Goal: Information Seeking & Learning: Check status

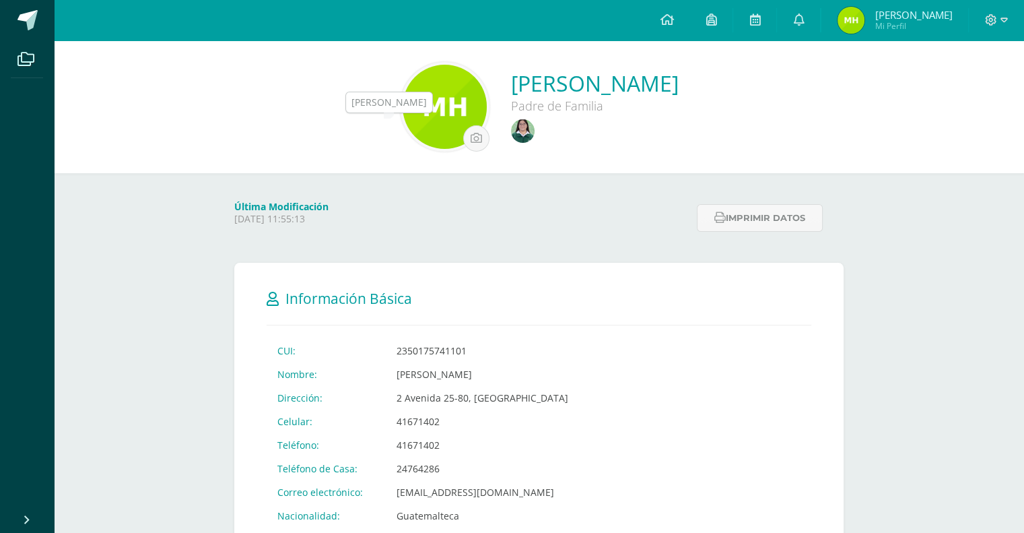
click at [511, 135] on img at bounding box center [523, 131] width 24 height 24
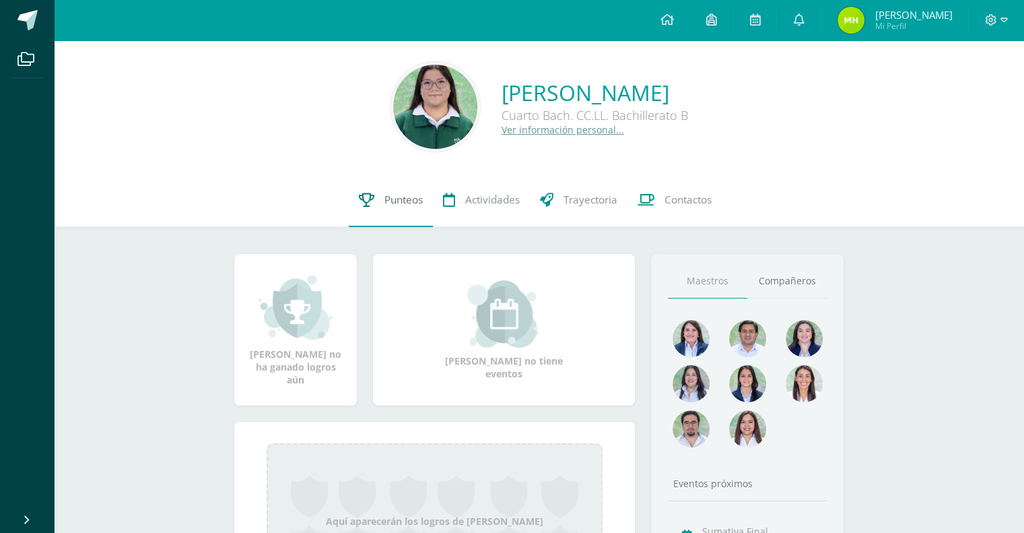
click at [388, 208] on link "Punteos" at bounding box center [391, 200] width 84 height 54
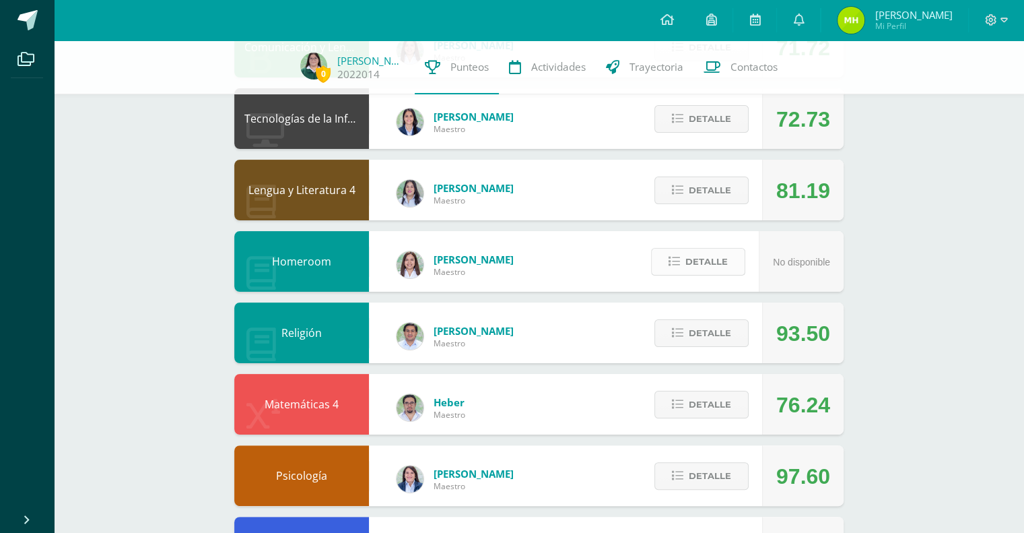
scroll to position [199, 0]
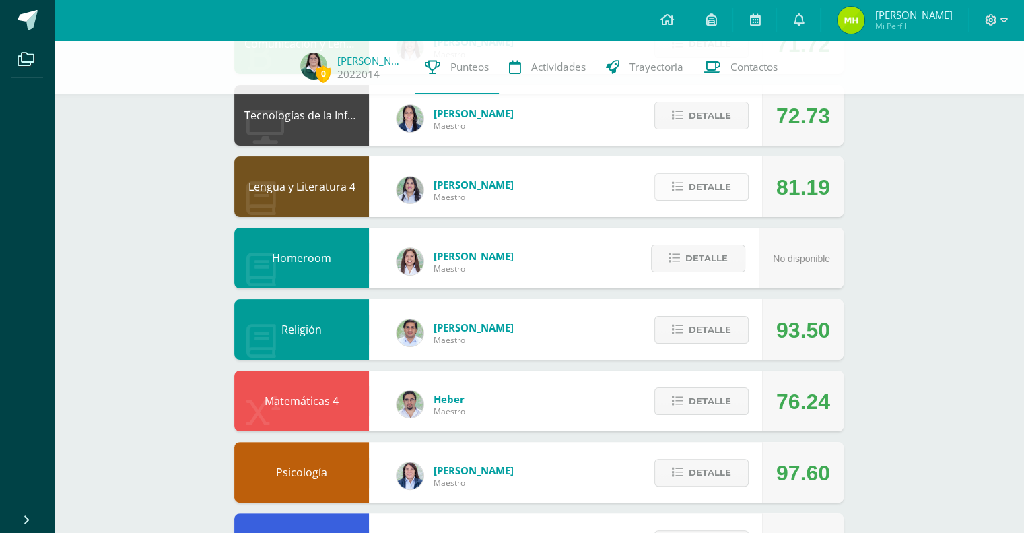
click at [696, 196] on span "Detalle" at bounding box center [710, 186] width 42 height 25
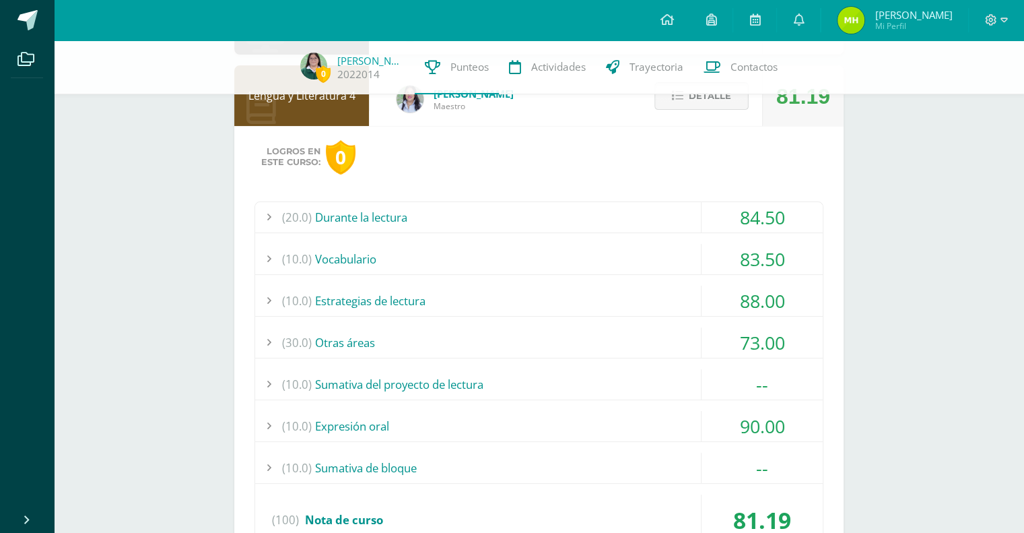
scroll to position [293, 0]
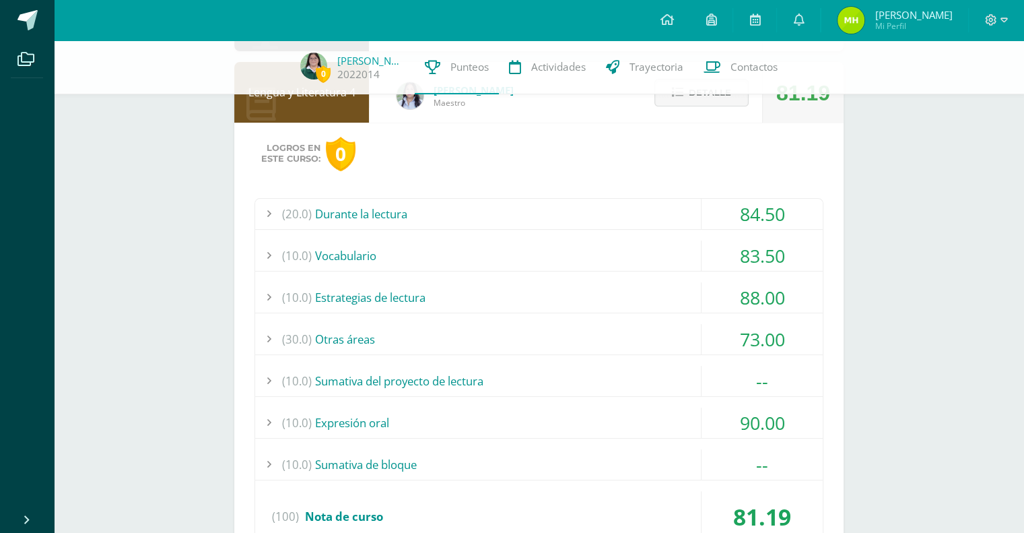
click at [652, 363] on div "(20.0) Durante la lectura 84.50 Una habitación propia: comprensión I 76.00" at bounding box center [539, 375] width 569 height 355
click at [683, 375] on div "(10.0) Sumativa del proyecto de lectura" at bounding box center [539, 381] width 568 height 30
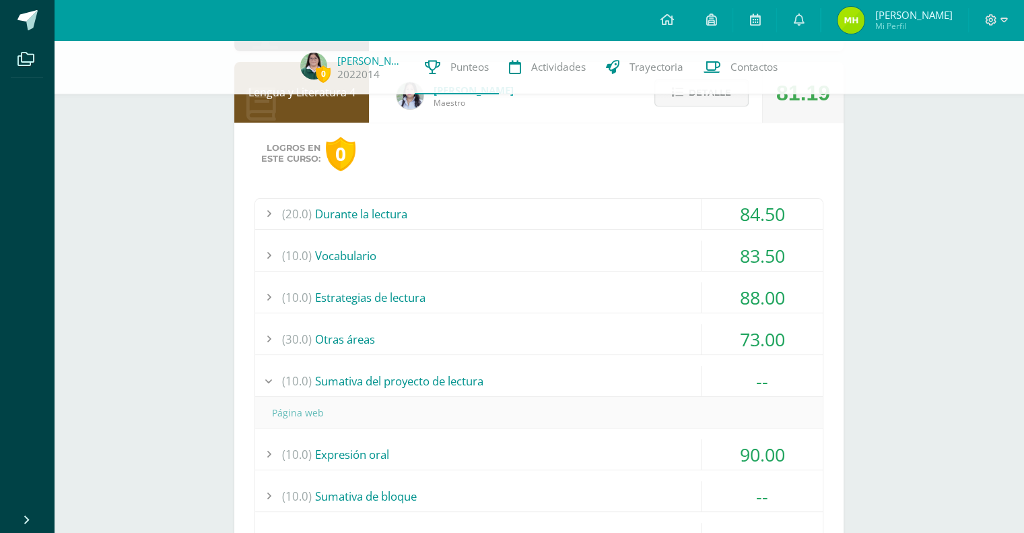
click at [683, 375] on div "(10.0) Sumativa del proyecto de lectura" at bounding box center [539, 381] width 568 height 30
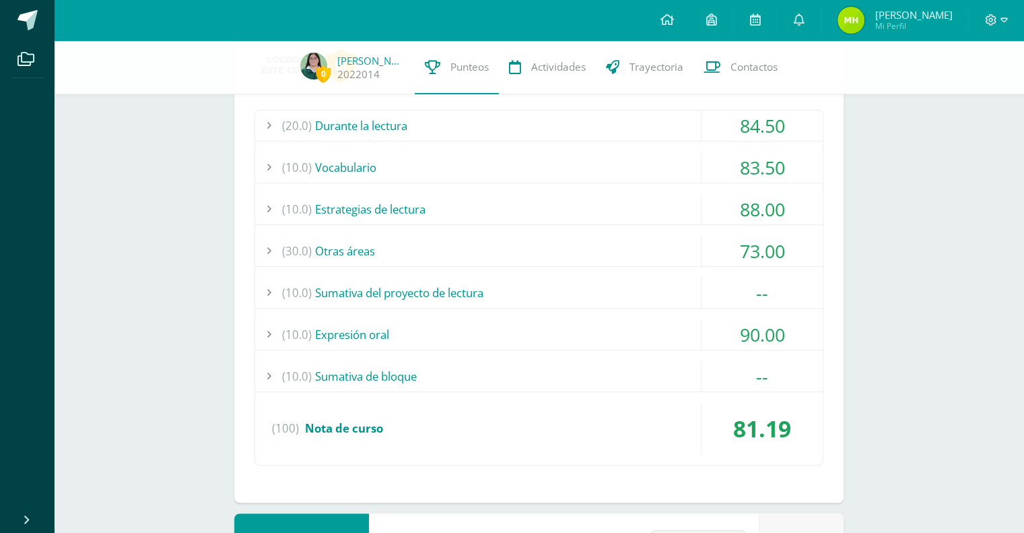
scroll to position [384, 0]
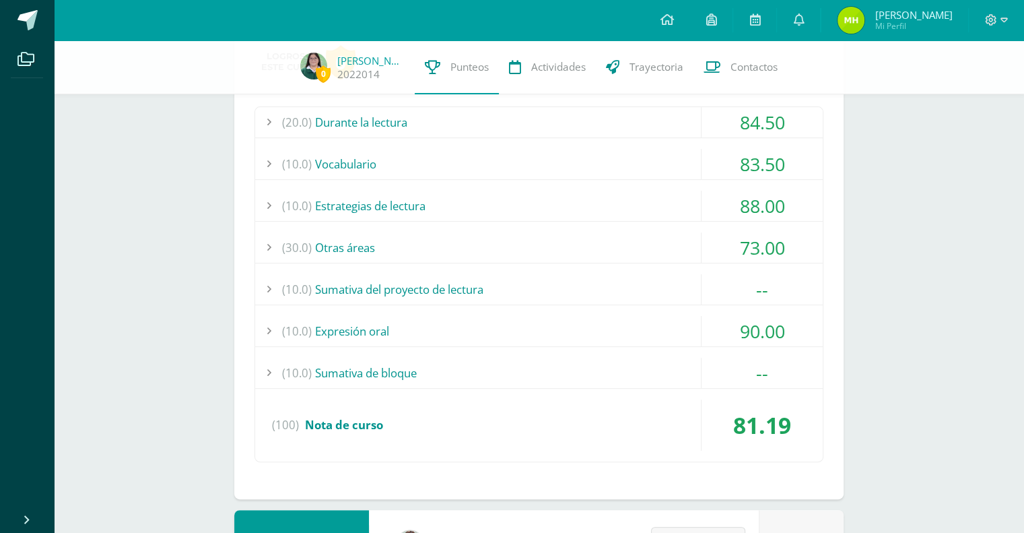
click at [592, 364] on div "(10.0) Sumativa de bloque" at bounding box center [539, 373] width 568 height 30
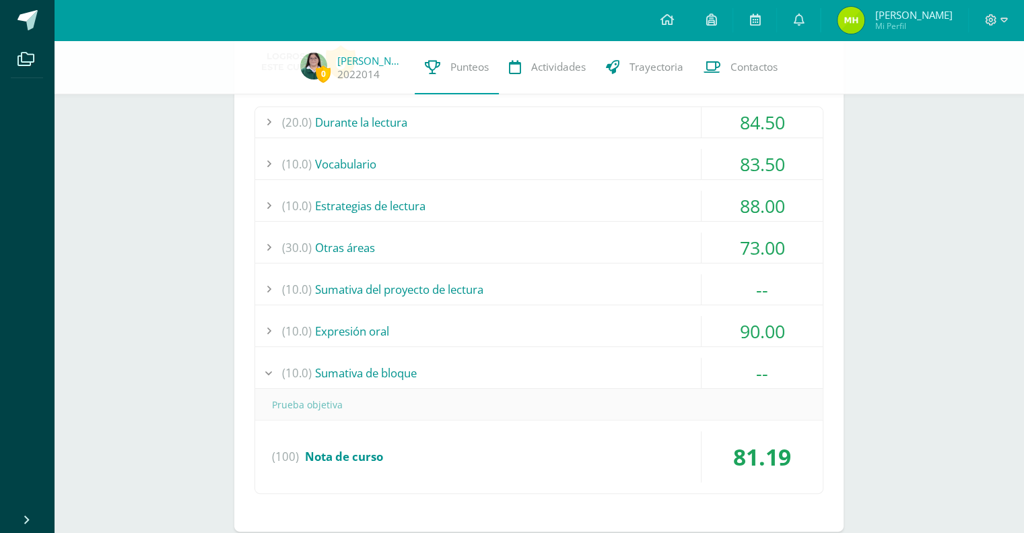
click at [592, 364] on div "(10.0) Sumativa de bloque" at bounding box center [539, 373] width 568 height 30
